Goal: Navigation & Orientation: Find specific page/section

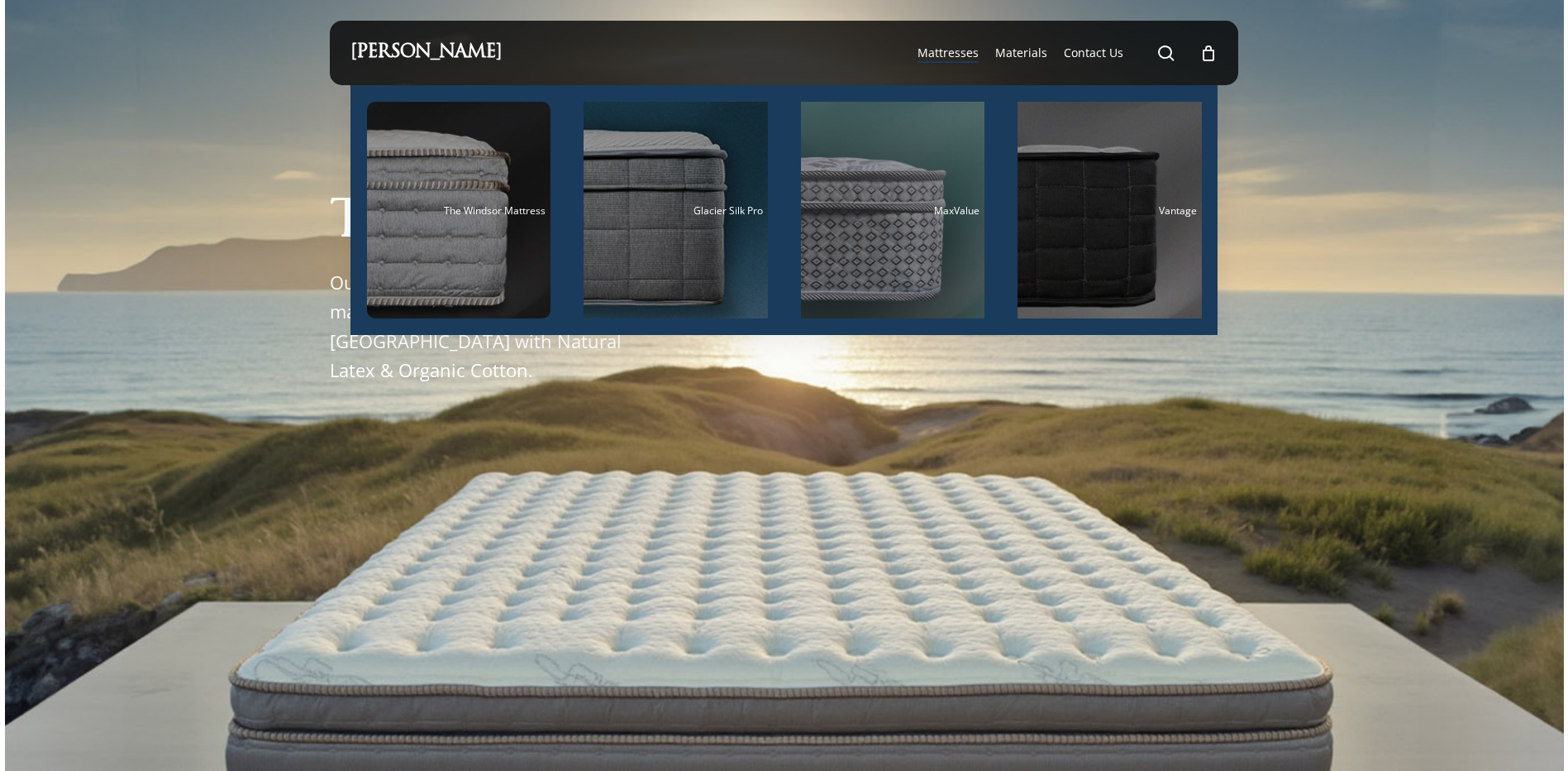
click at [946, 52] on span "Mattresses" at bounding box center [948, 52] width 61 height 16
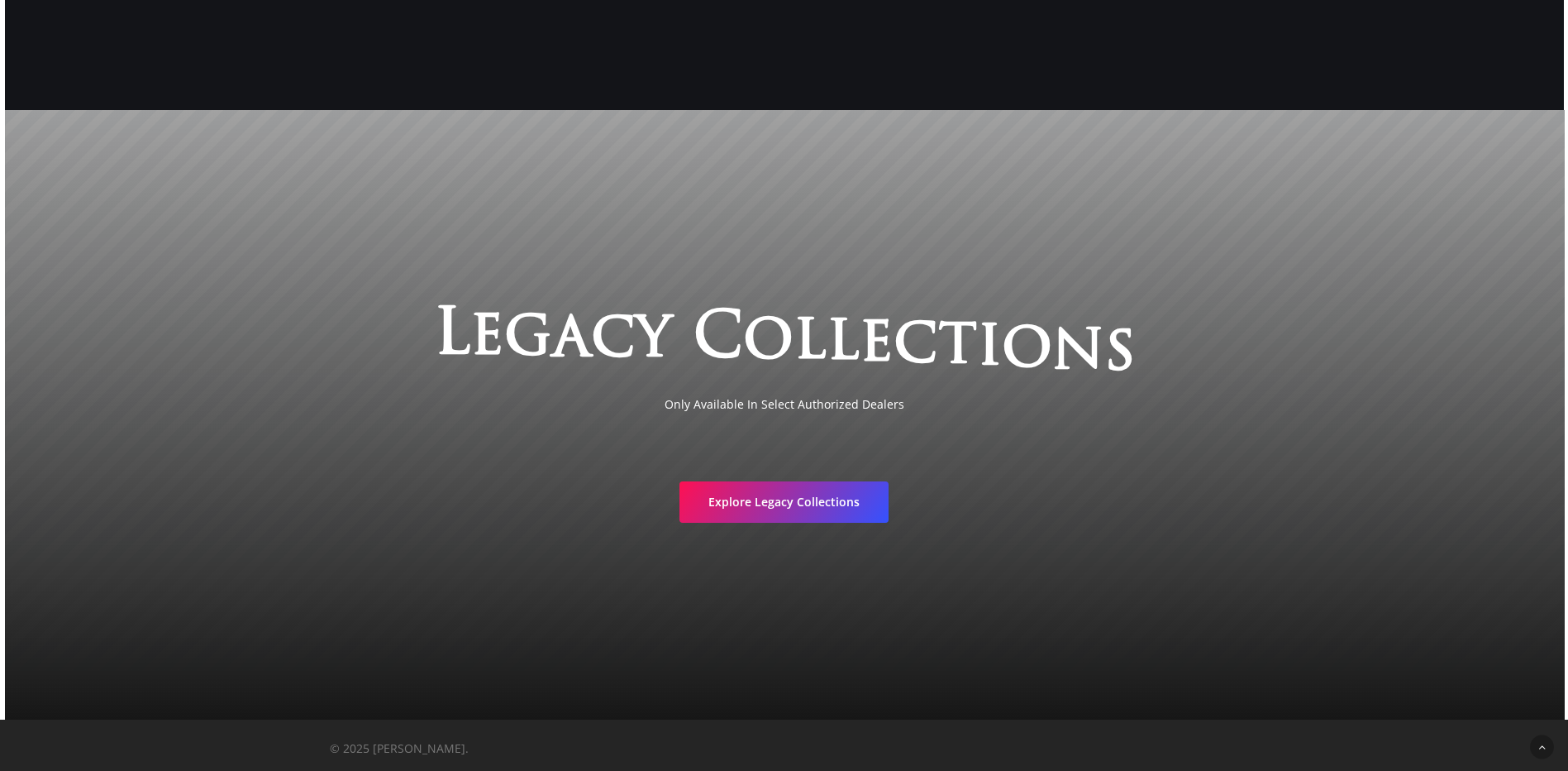
scroll to position [3575, 0]
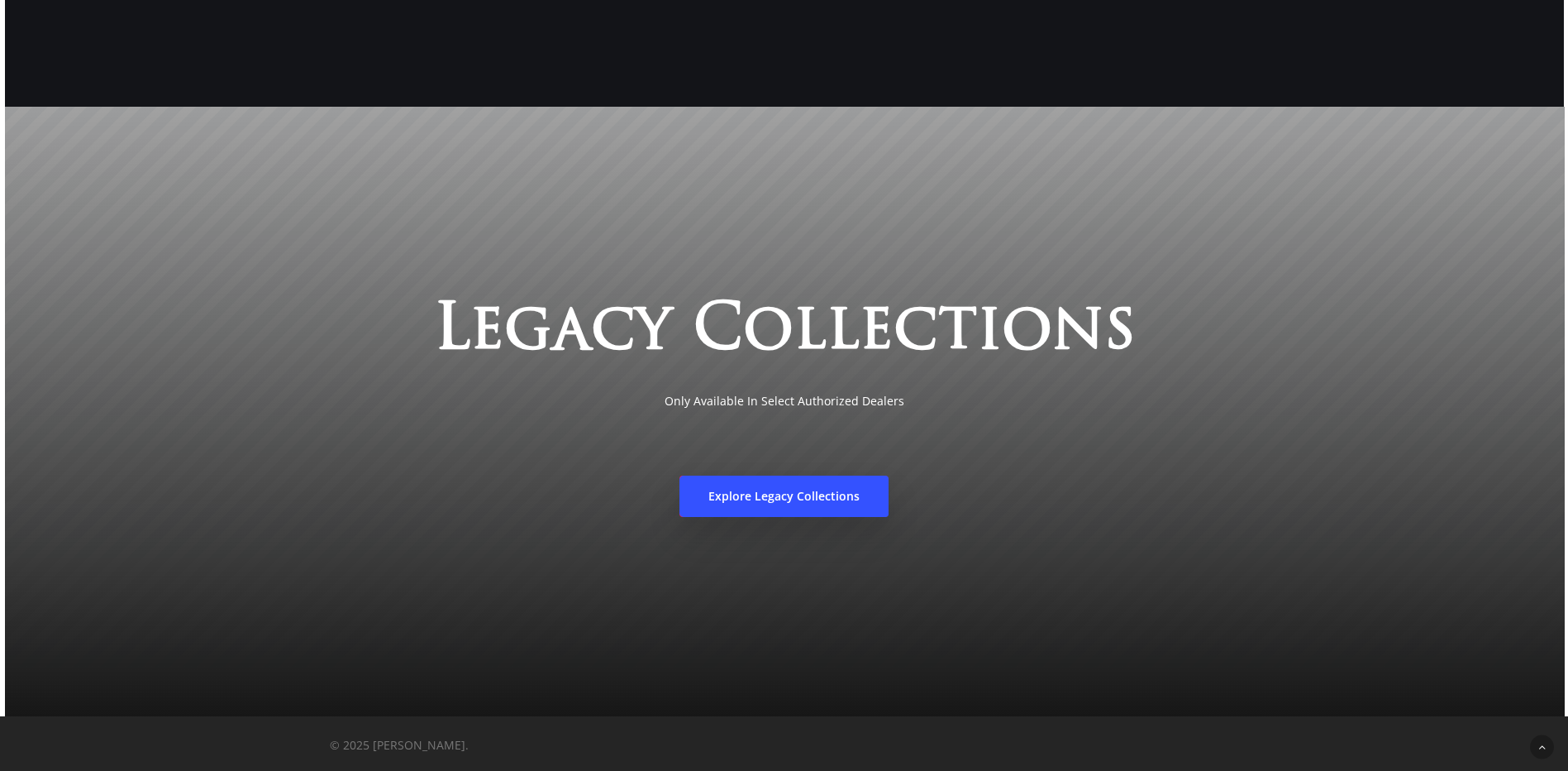
click at [741, 495] on span "Explore Legacy Collections" at bounding box center [784, 496] width 151 height 17
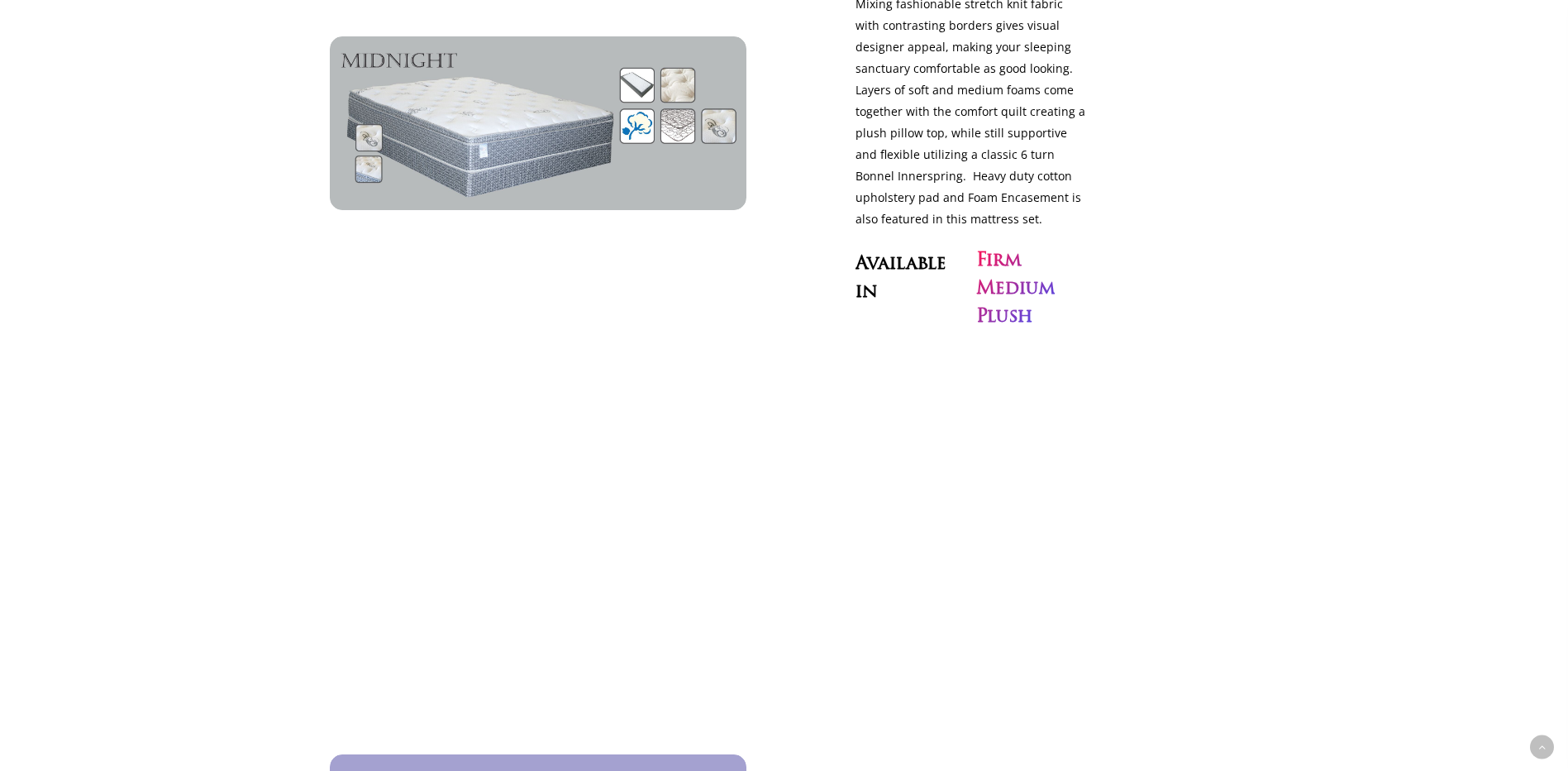
scroll to position [5397, 0]
